Goal: Navigation & Orientation: Find specific page/section

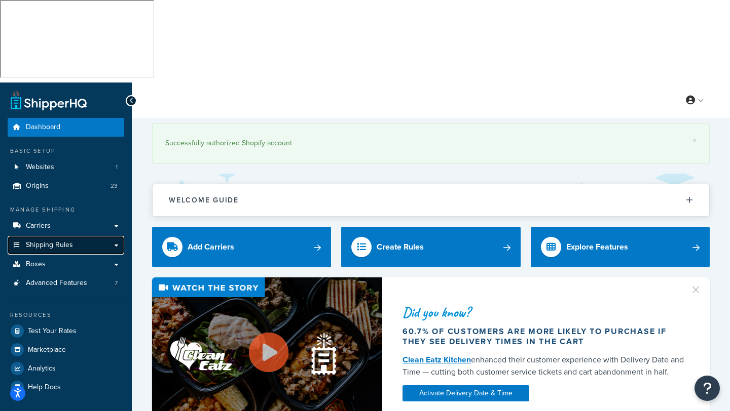
click at [42, 241] on span "Shipping Rules" at bounding box center [49, 245] width 47 height 9
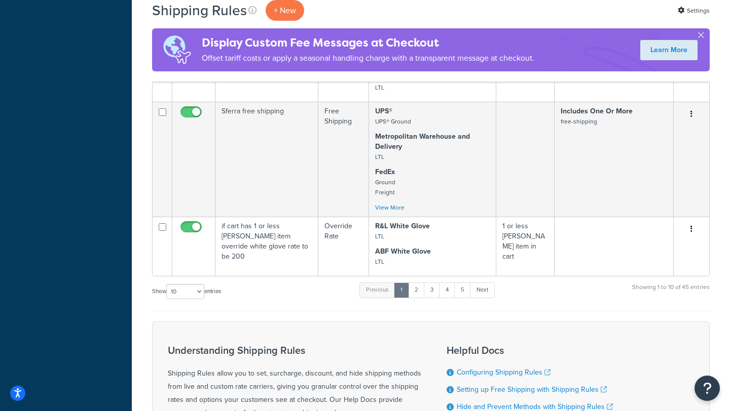
scroll to position [682, 0]
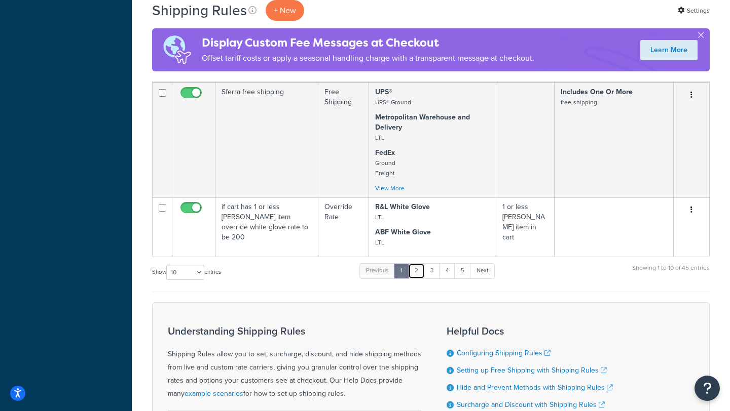
click at [420, 264] on link "2" at bounding box center [416, 271] width 17 height 15
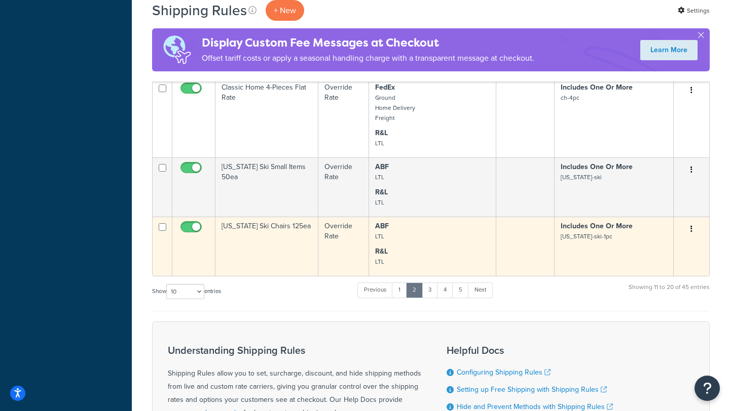
scroll to position [653, 0]
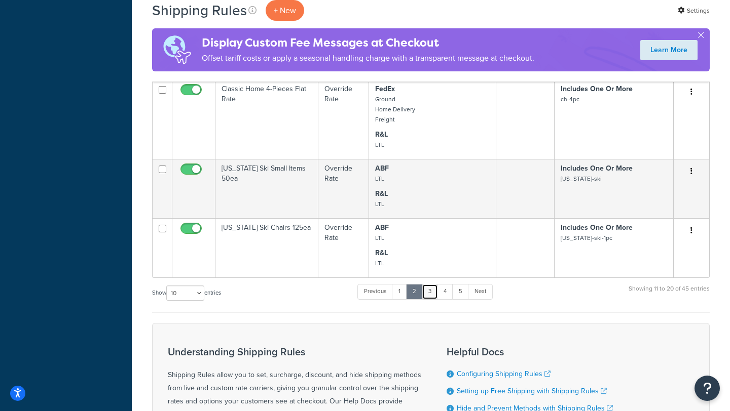
click at [434, 284] on link "3" at bounding box center [430, 291] width 16 height 15
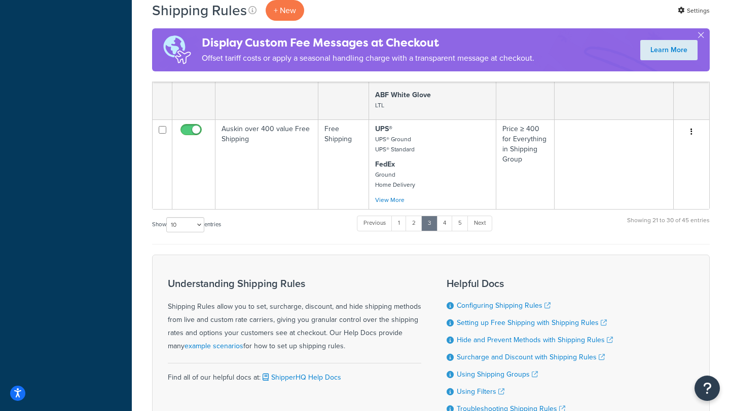
scroll to position [813, 0]
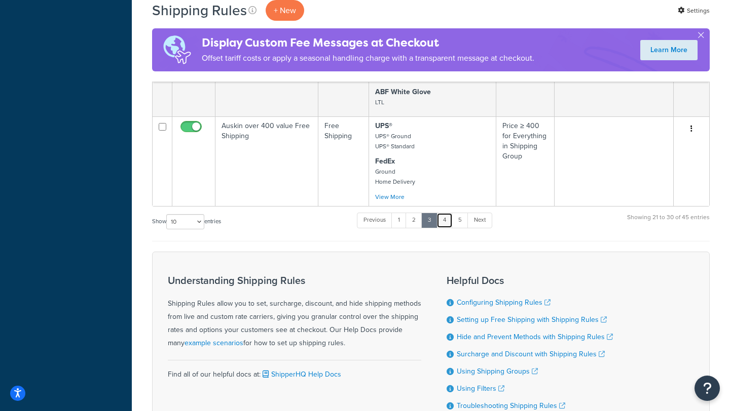
click at [448, 213] on link "4" at bounding box center [444, 220] width 16 height 15
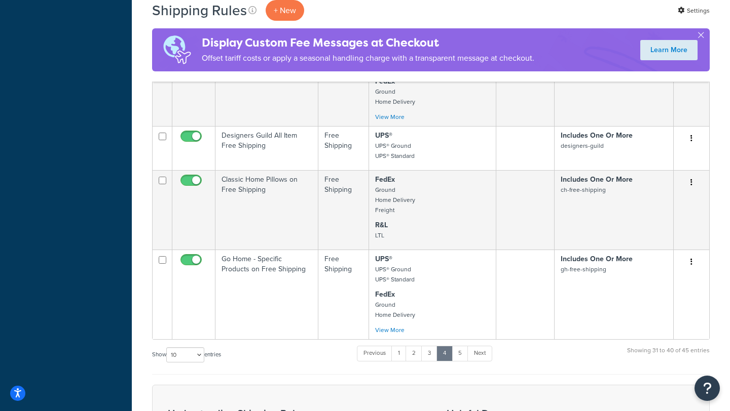
scroll to position [785, 0]
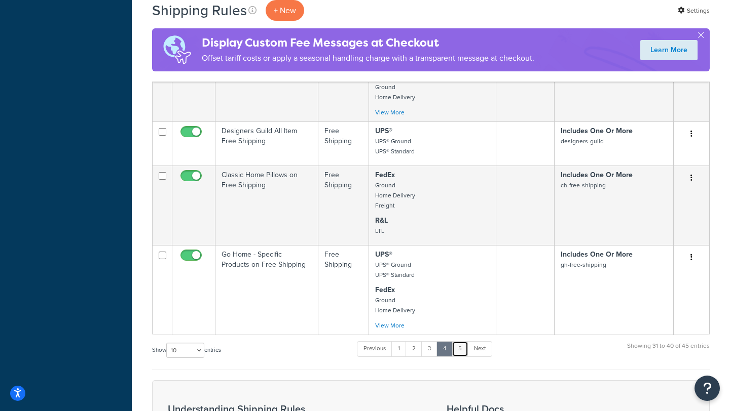
click at [466, 342] on link "5" at bounding box center [460, 349] width 17 height 15
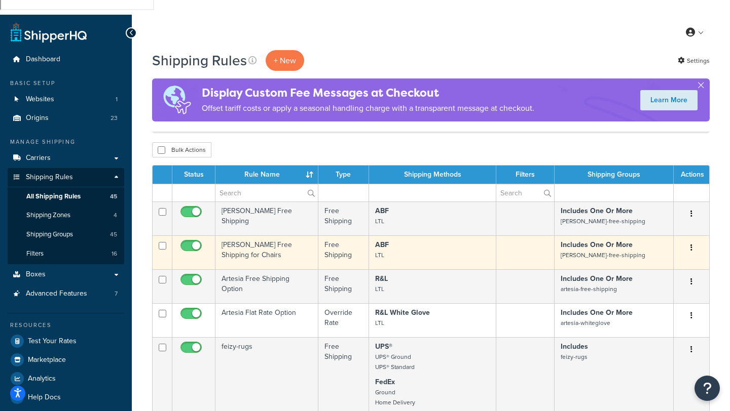
scroll to position [36, 0]
